Goal: Task Accomplishment & Management: Manage account settings

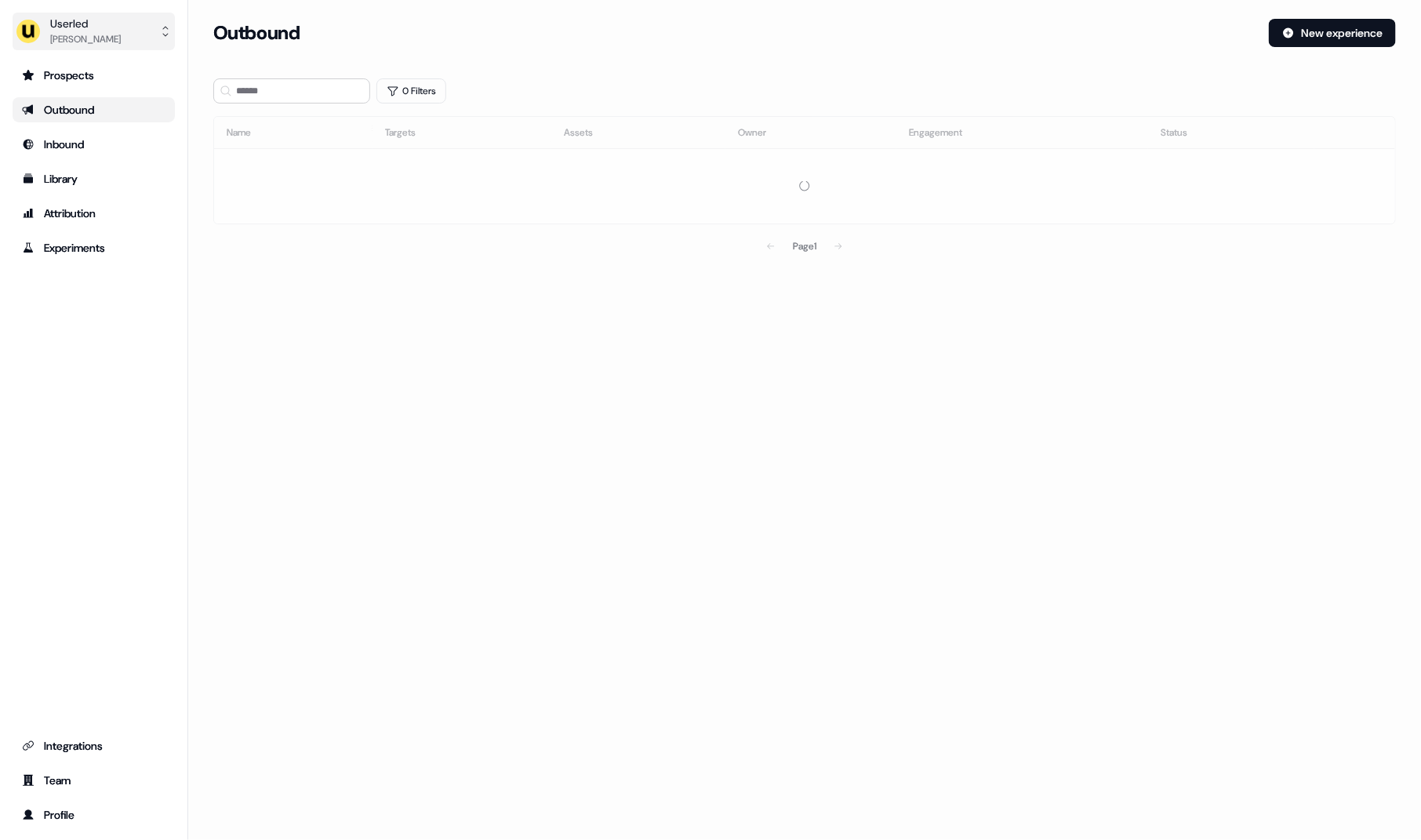
click at [115, 33] on button "Userled [PERSON_NAME]" at bounding box center [93, 31] width 162 height 38
click at [150, 80] on div "Impersonate (Admin)" at bounding box center [93, 74] width 149 height 28
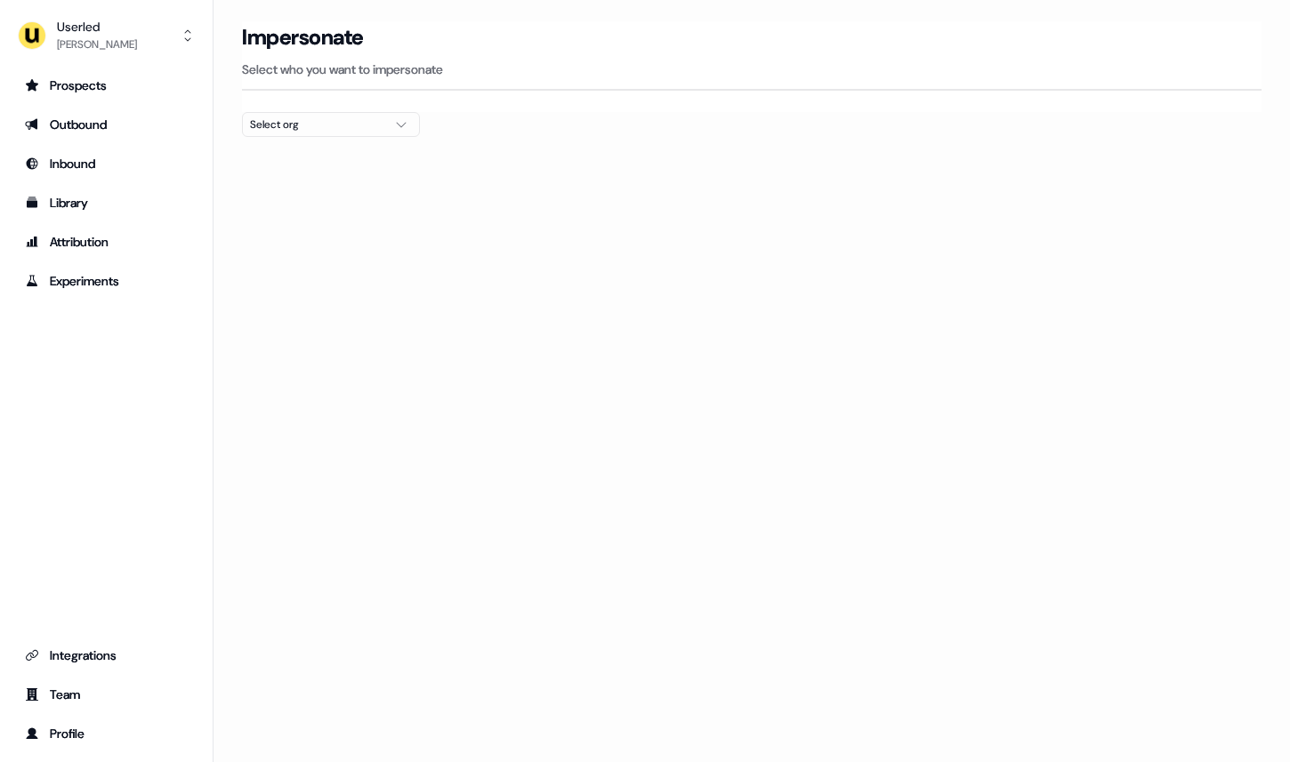
click at [310, 136] on button "Select org" at bounding box center [331, 124] width 178 height 25
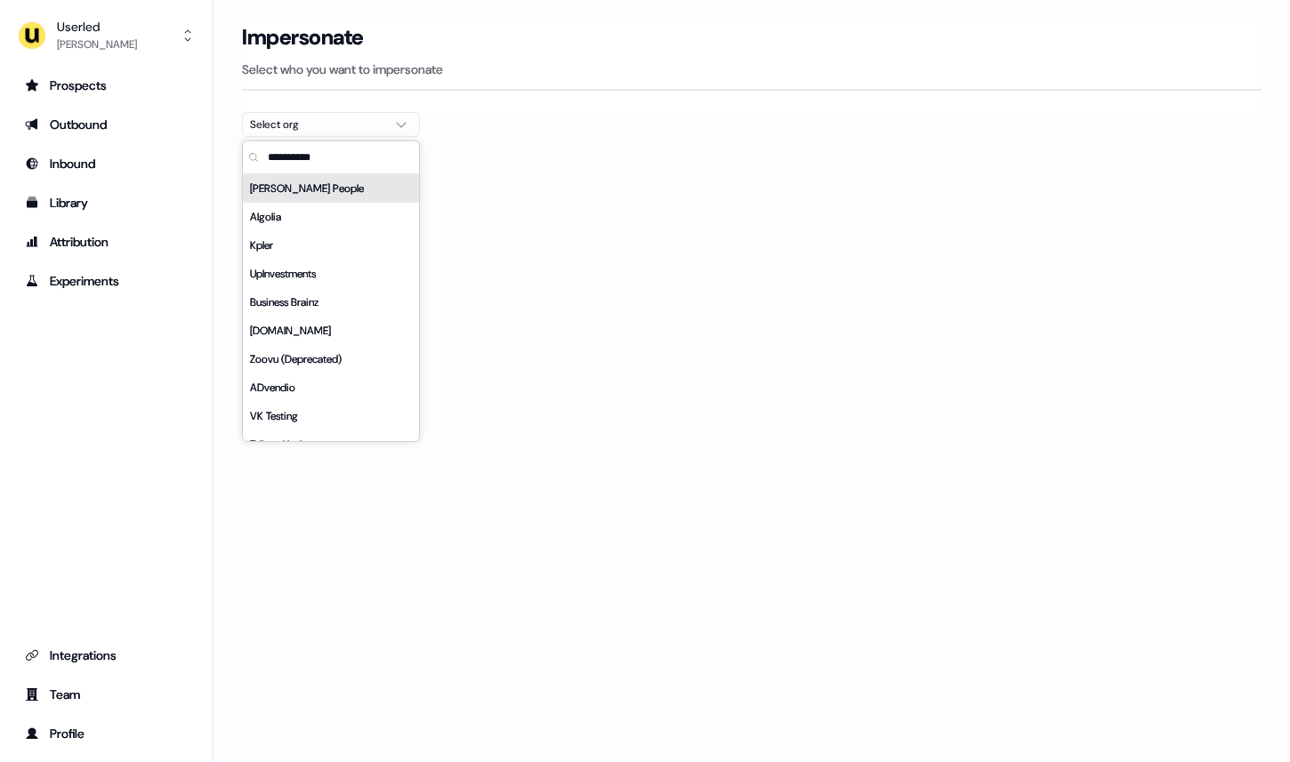
click at [310, 136] on button "Select org" at bounding box center [331, 124] width 178 height 25
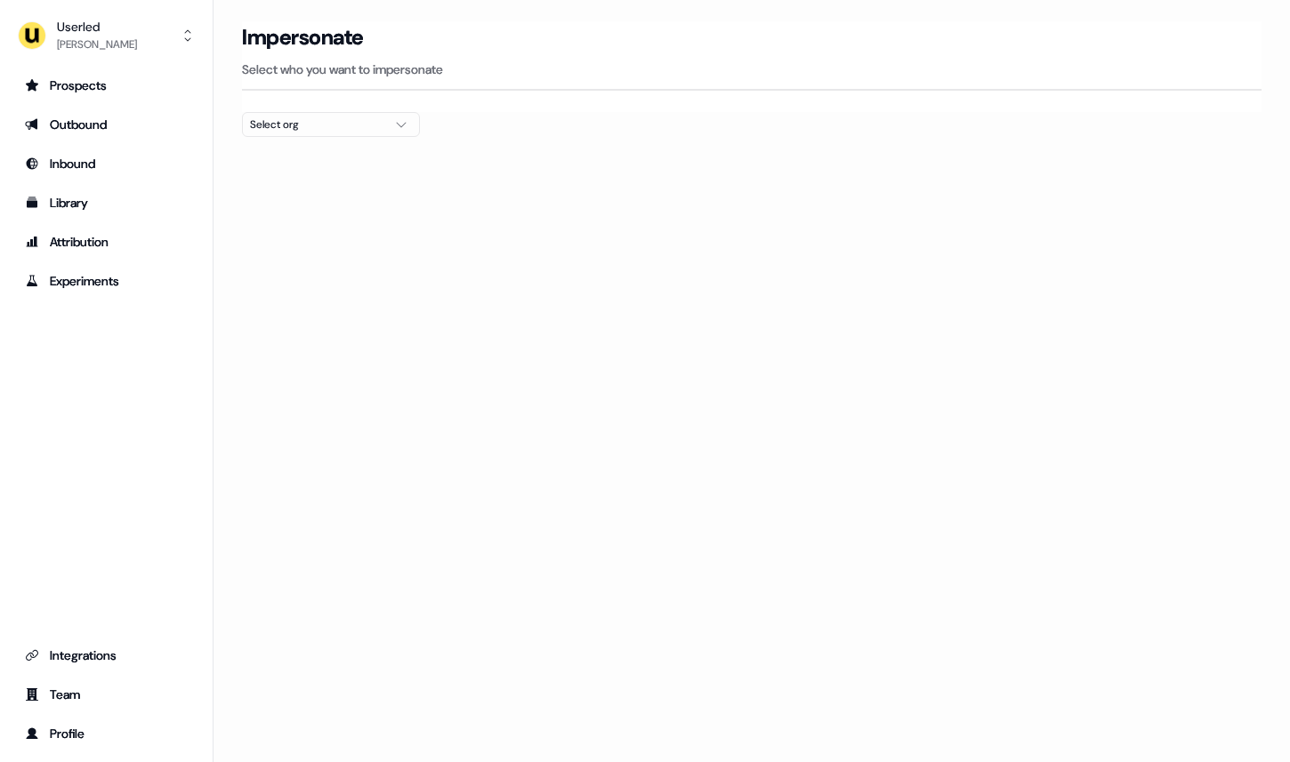
click at [310, 136] on button "Select org" at bounding box center [331, 124] width 178 height 25
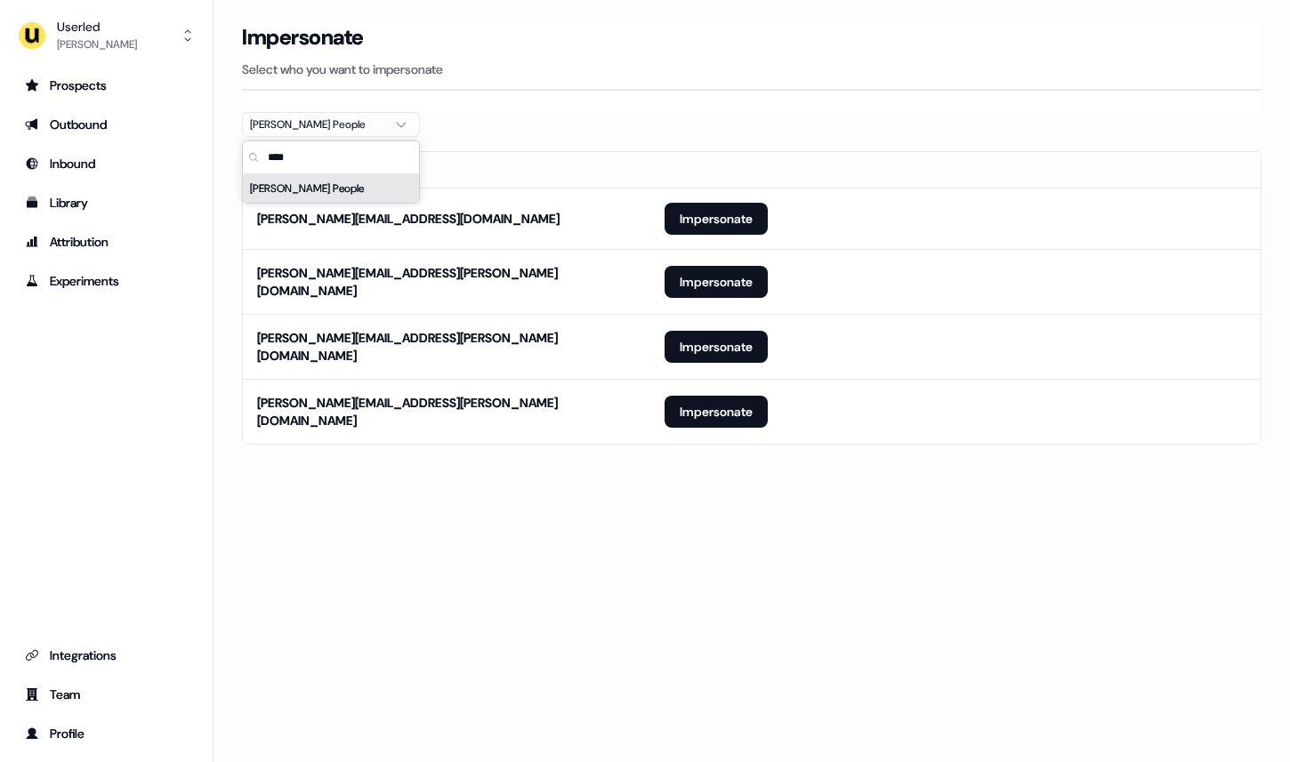
type input "****"
click at [608, 49] on div "Impersonate" at bounding box center [751, 37] width 1019 height 32
click at [712, 414] on button "Impersonate" at bounding box center [715, 412] width 103 height 32
